Goal: Information Seeking & Learning: Learn about a topic

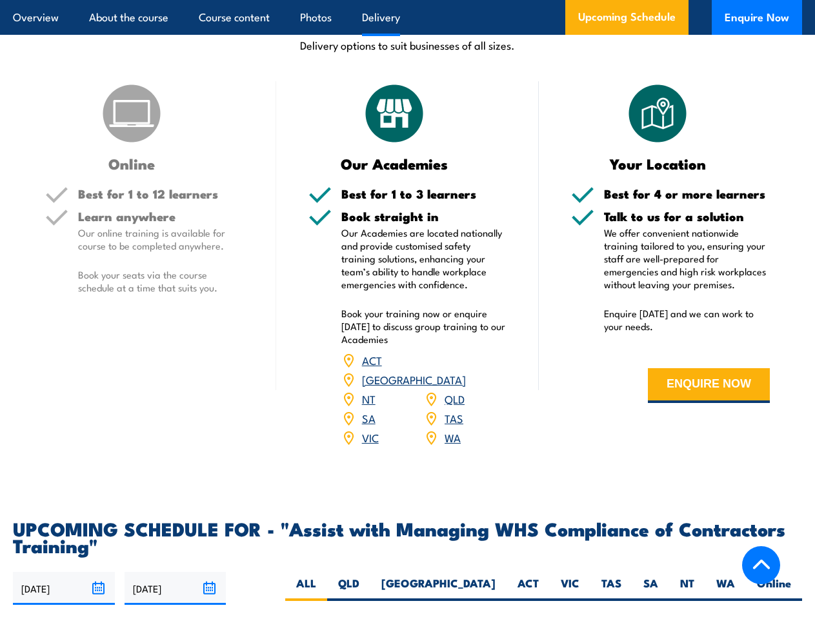
scroll to position [1522, 0]
click at [407, 0] on article "Overview About the course Course content Photos Delivery Upcoming Schedule Enqu…" at bounding box center [407, 17] width 789 height 35
click at [64, 572] on input "[DATE]" at bounding box center [64, 588] width 102 height 33
click at [175, 572] on input "[DATE]" at bounding box center [176, 588] width 102 height 33
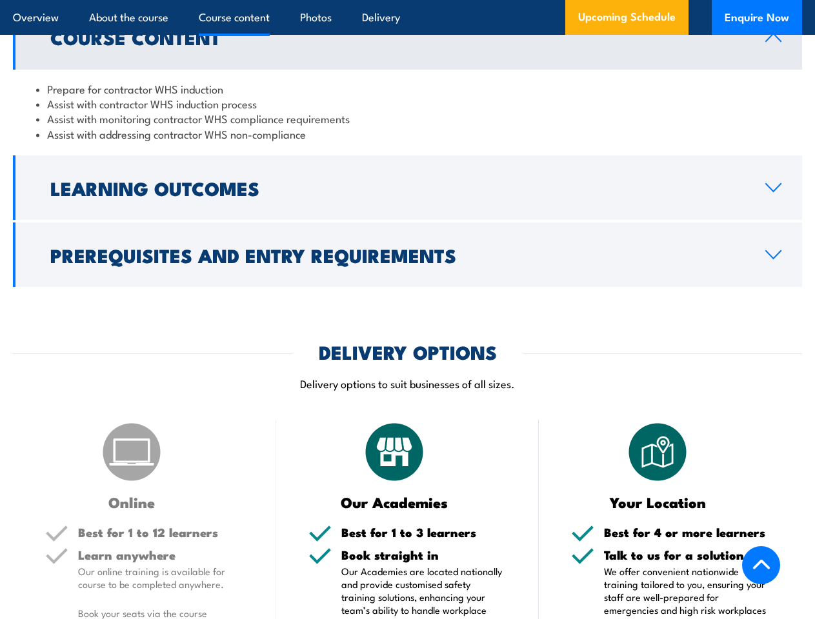
scroll to position [1183, 0]
click at [407, 0] on article "Overview About the course Course content Photos Delivery Upcoming Schedule Enqu…" at bounding box center [407, 17] width 789 height 35
click at [407, 183] on h2 "Learning Outcomes" at bounding box center [397, 187] width 694 height 17
click at [407, 250] on h2 "Prerequisites and Entry Requirements" at bounding box center [397, 254] width 694 height 17
